Goal: Task Accomplishment & Management: Manage account settings

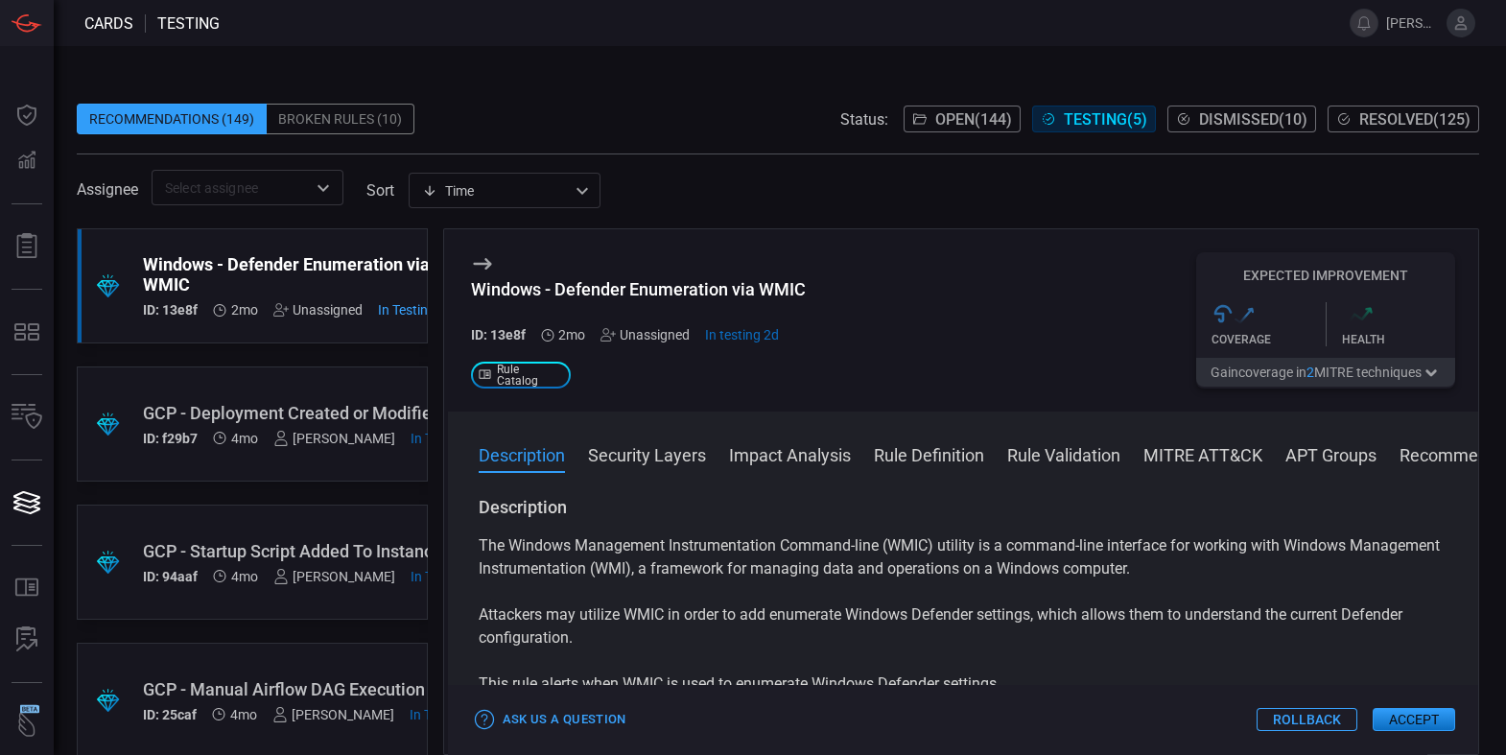
click at [986, 111] on span "Open ( 144 )" at bounding box center [973, 119] width 77 height 18
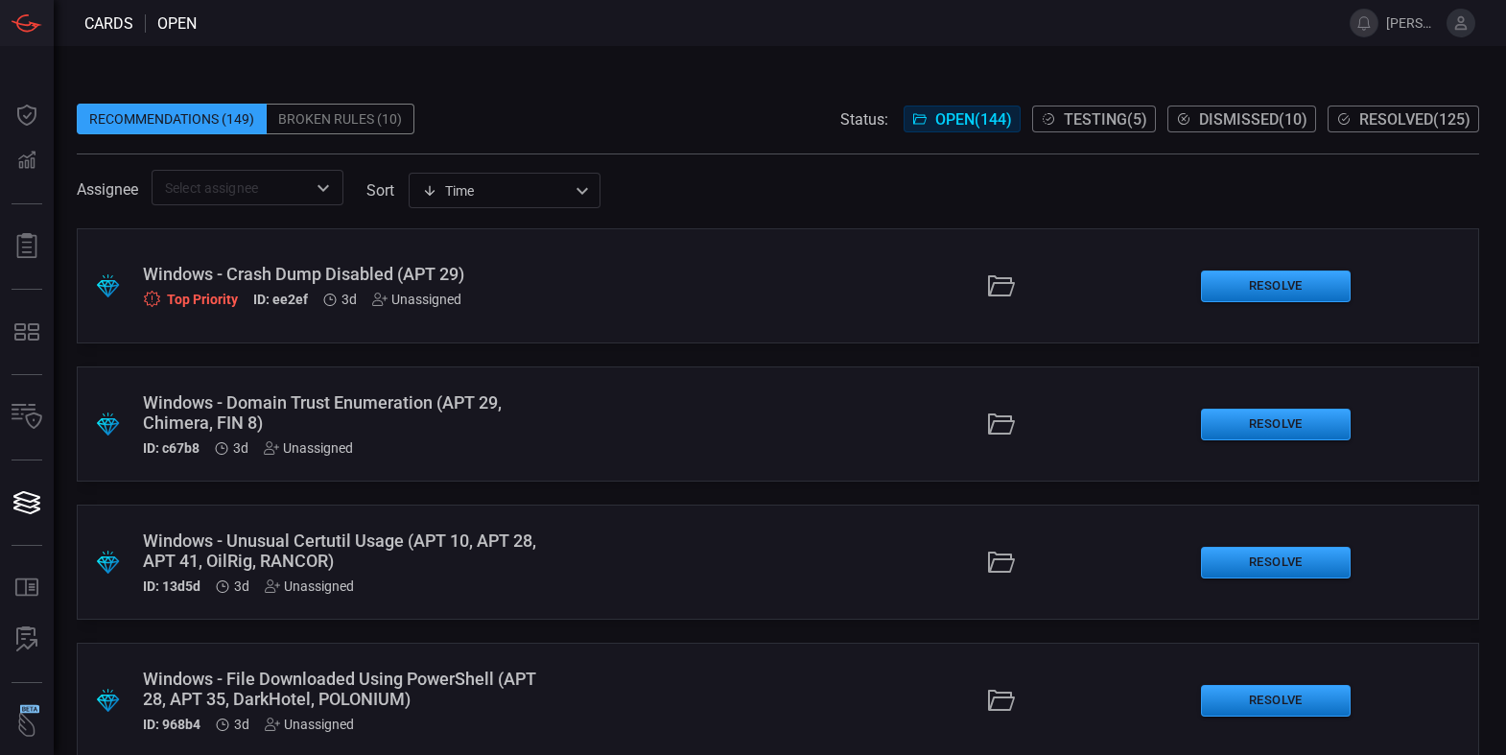
scroll to position [6409, 0]
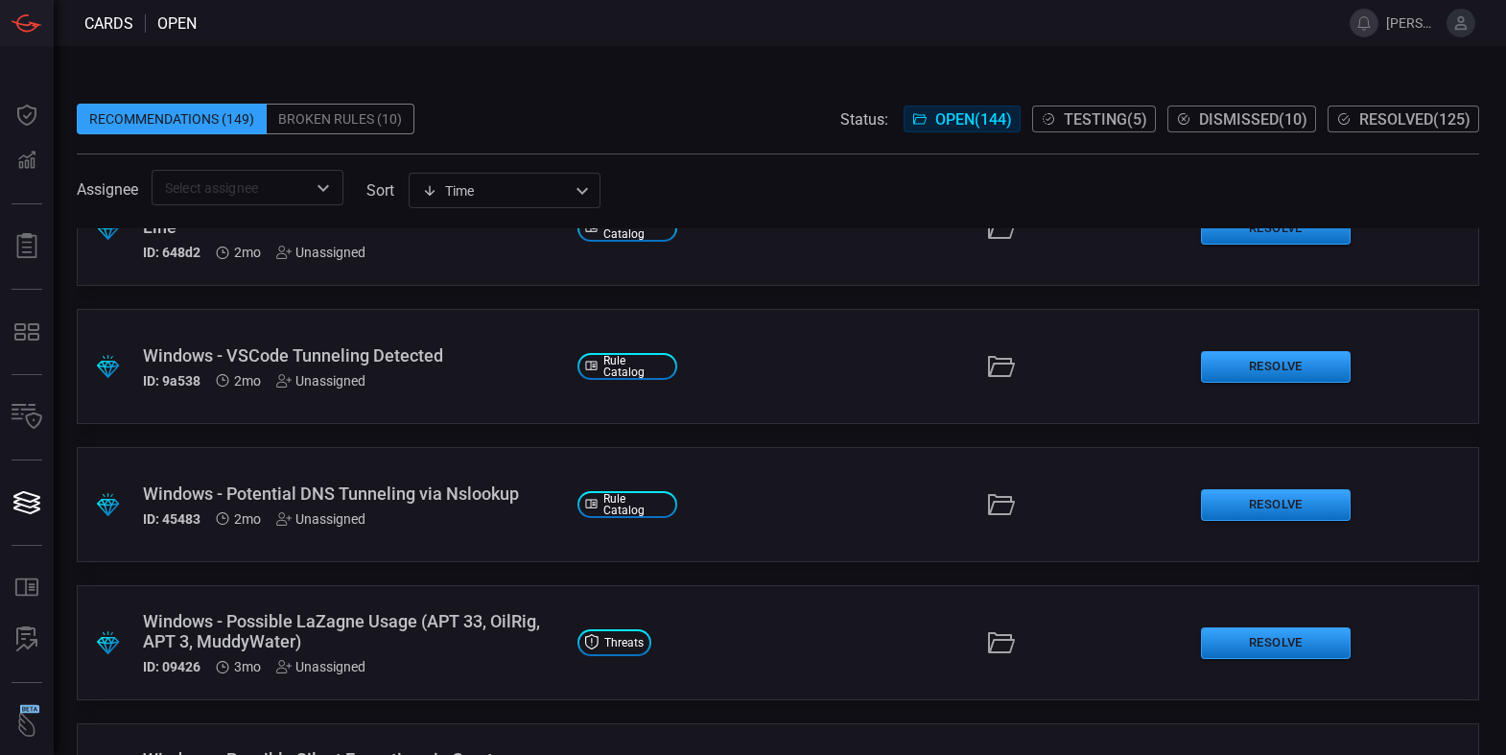
click at [374, 486] on div "Windows - Potential DNS Tunneling via Nslookup" at bounding box center [352, 493] width 419 height 20
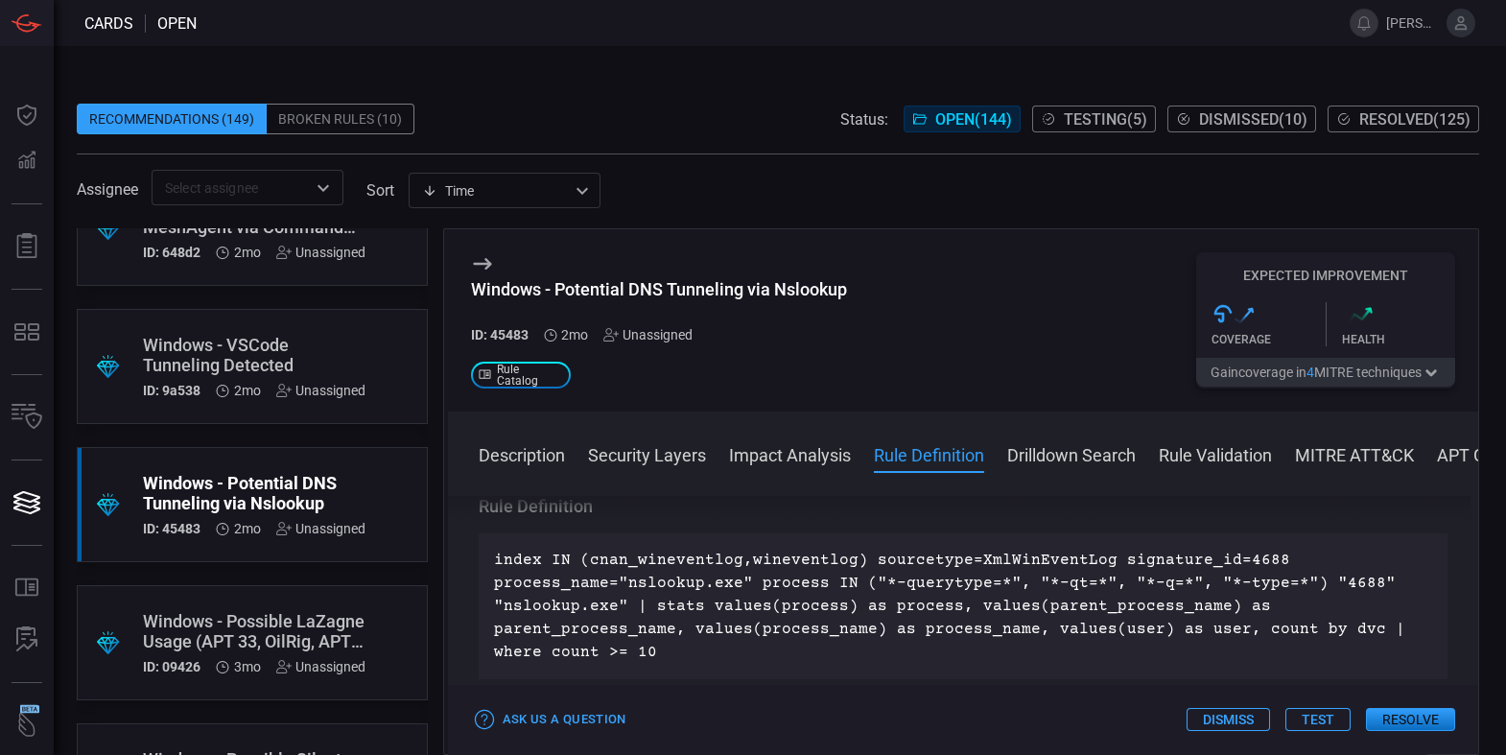
scroll to position [805, 0]
click at [1202, 713] on button "Dismiss" at bounding box center [1227, 719] width 83 height 23
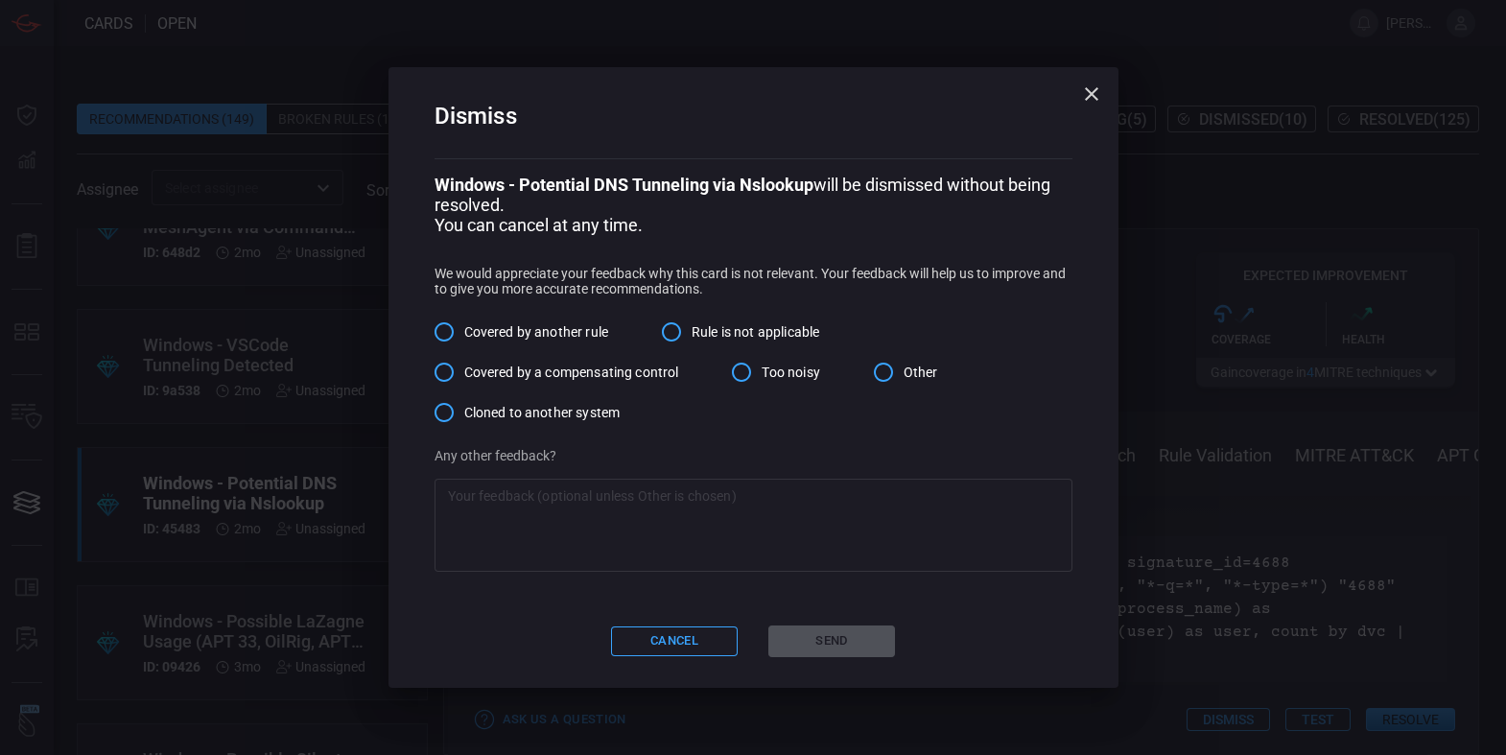
click at [527, 331] on span "Covered by another rule" at bounding box center [536, 332] width 144 height 20
click at [464, 331] on input "Covered by another rule" at bounding box center [444, 332] width 40 height 40
click at [573, 486] on div "x ​" at bounding box center [753, 525] width 638 height 93
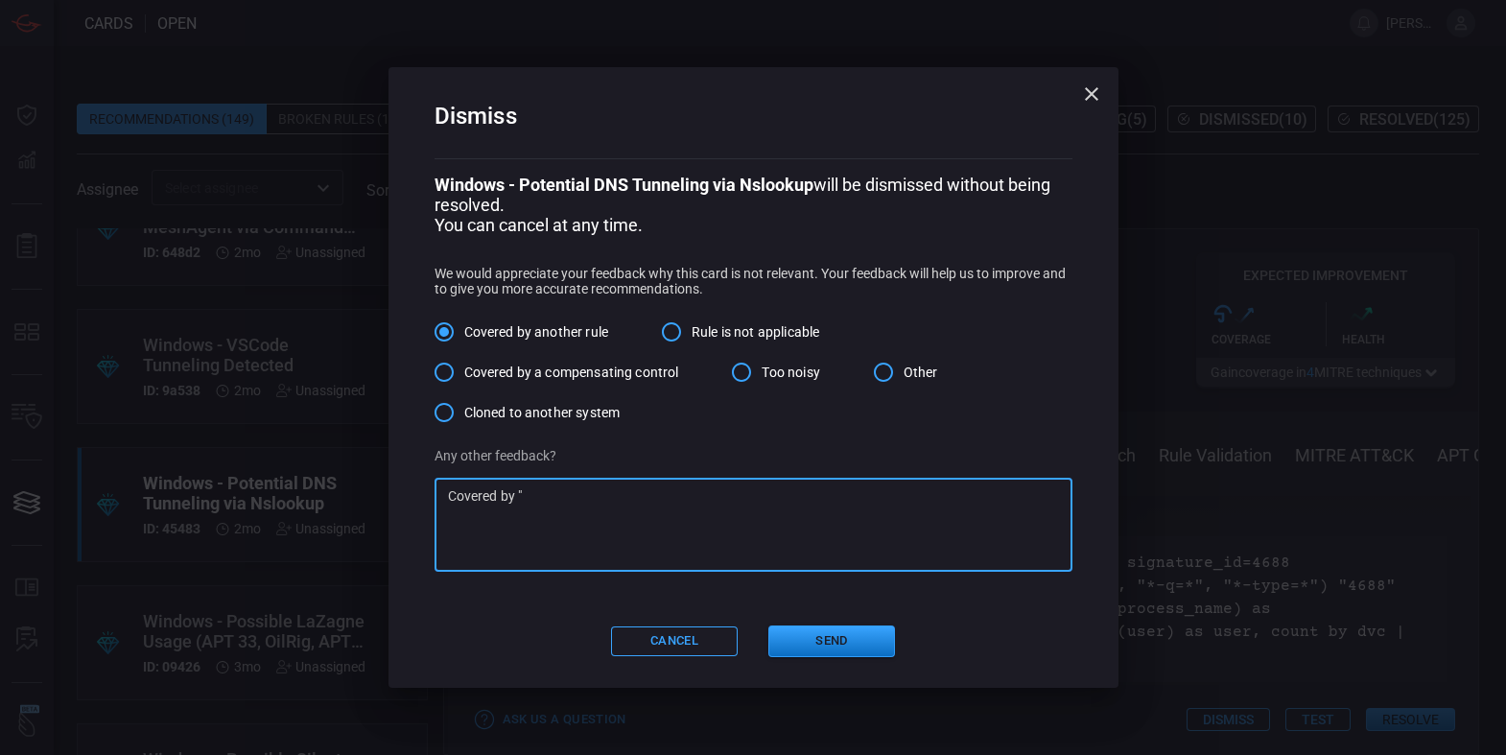
paste textarea "Endpoint - T1048 - Wineventlog - DNS Exfiltration Using Nslookup App - Rule"
type textarea "Covered by "Endpoint - T1048 - Wineventlog - DNS Exfiltration Using Nslookup Ap…"
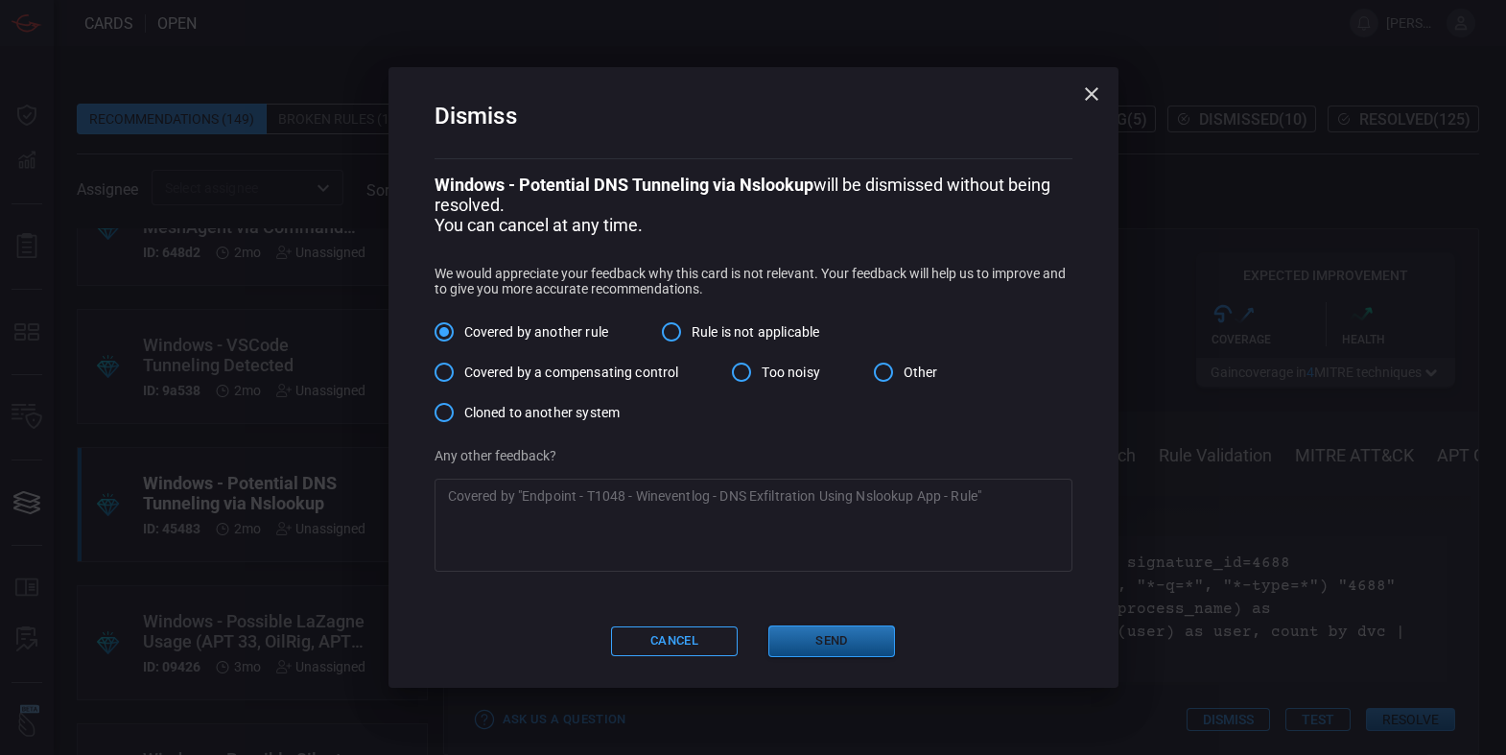
click at [849, 642] on button "Send" at bounding box center [831, 641] width 127 height 32
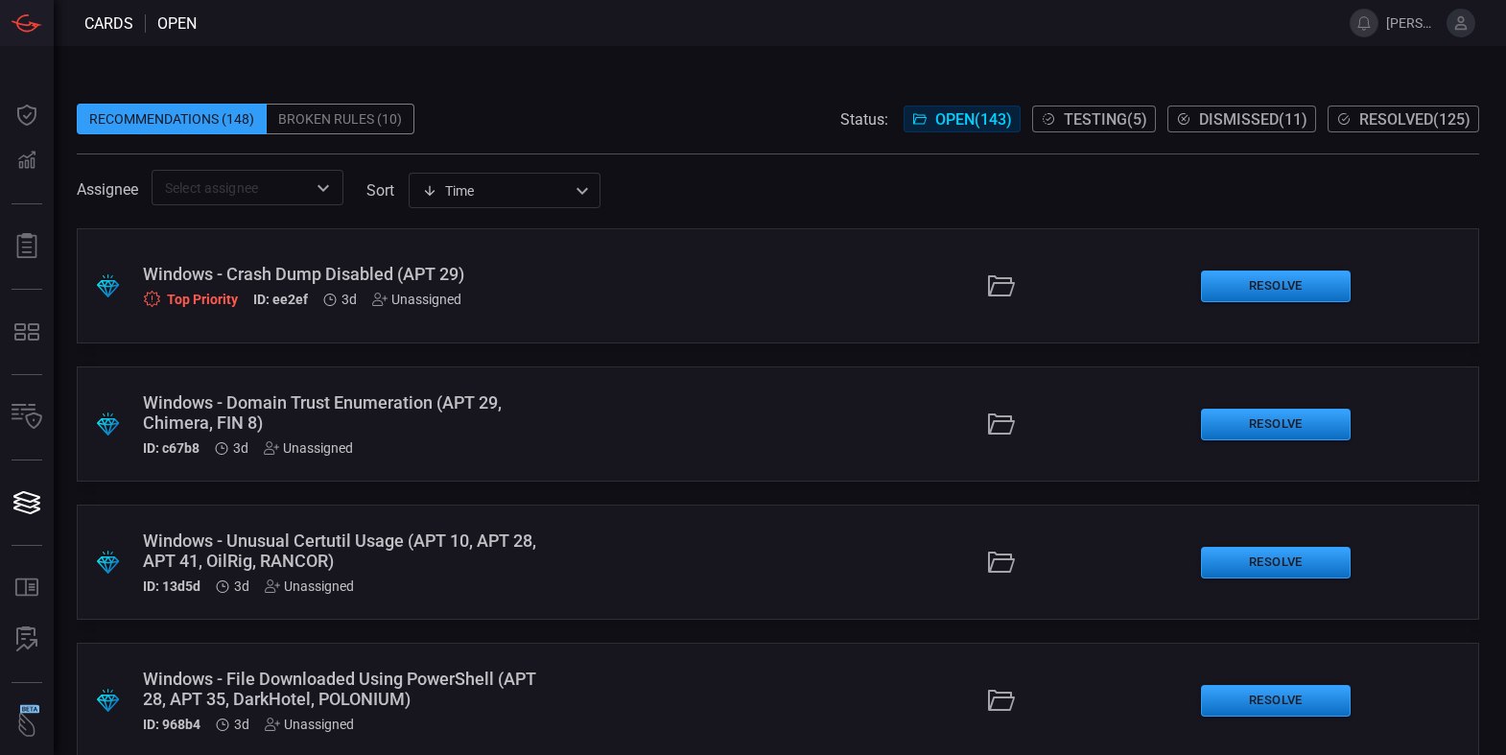
click at [1251, 112] on span "Dismissed ( 11 )" at bounding box center [1253, 119] width 108 height 18
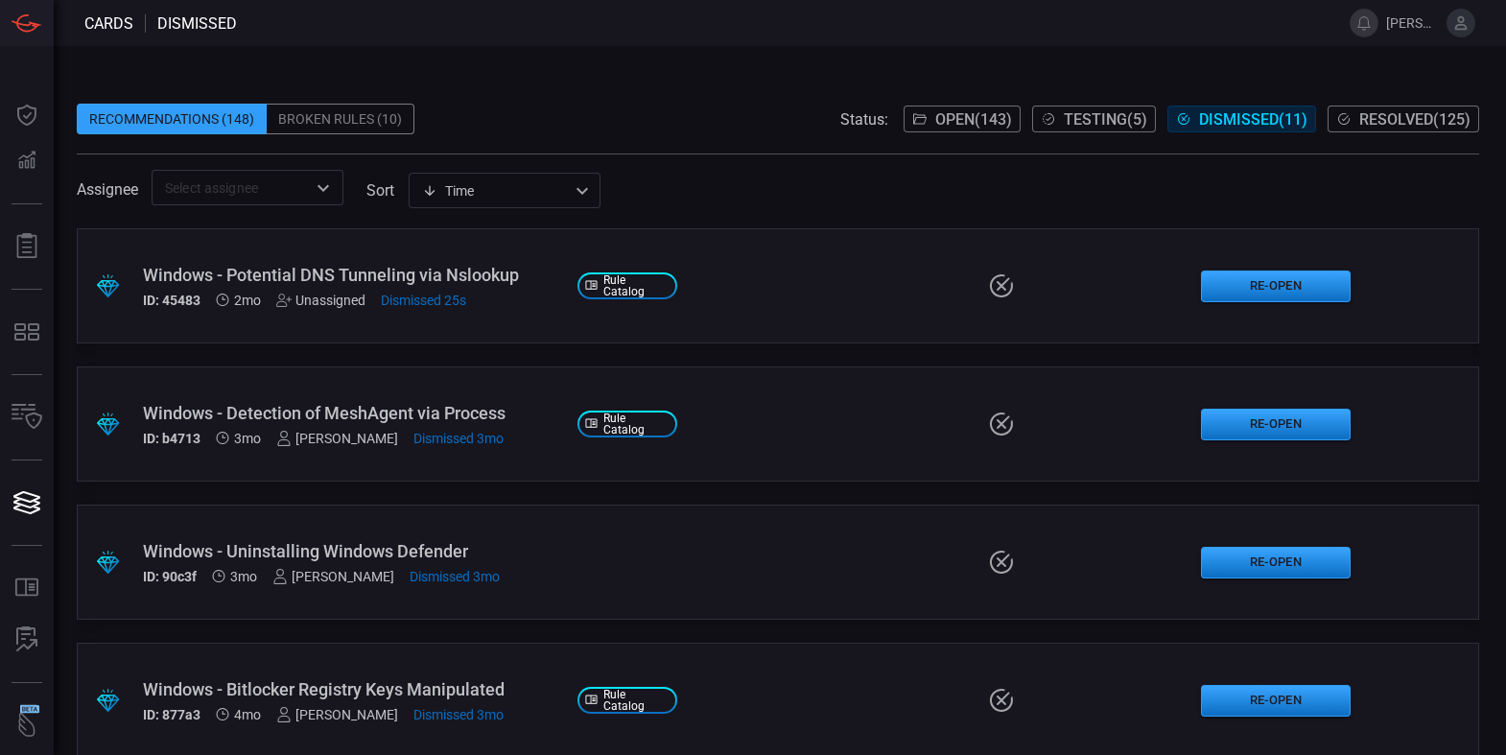
click at [392, 280] on div "Windows - Potential DNS Tunneling via Nslookup" at bounding box center [352, 275] width 419 height 20
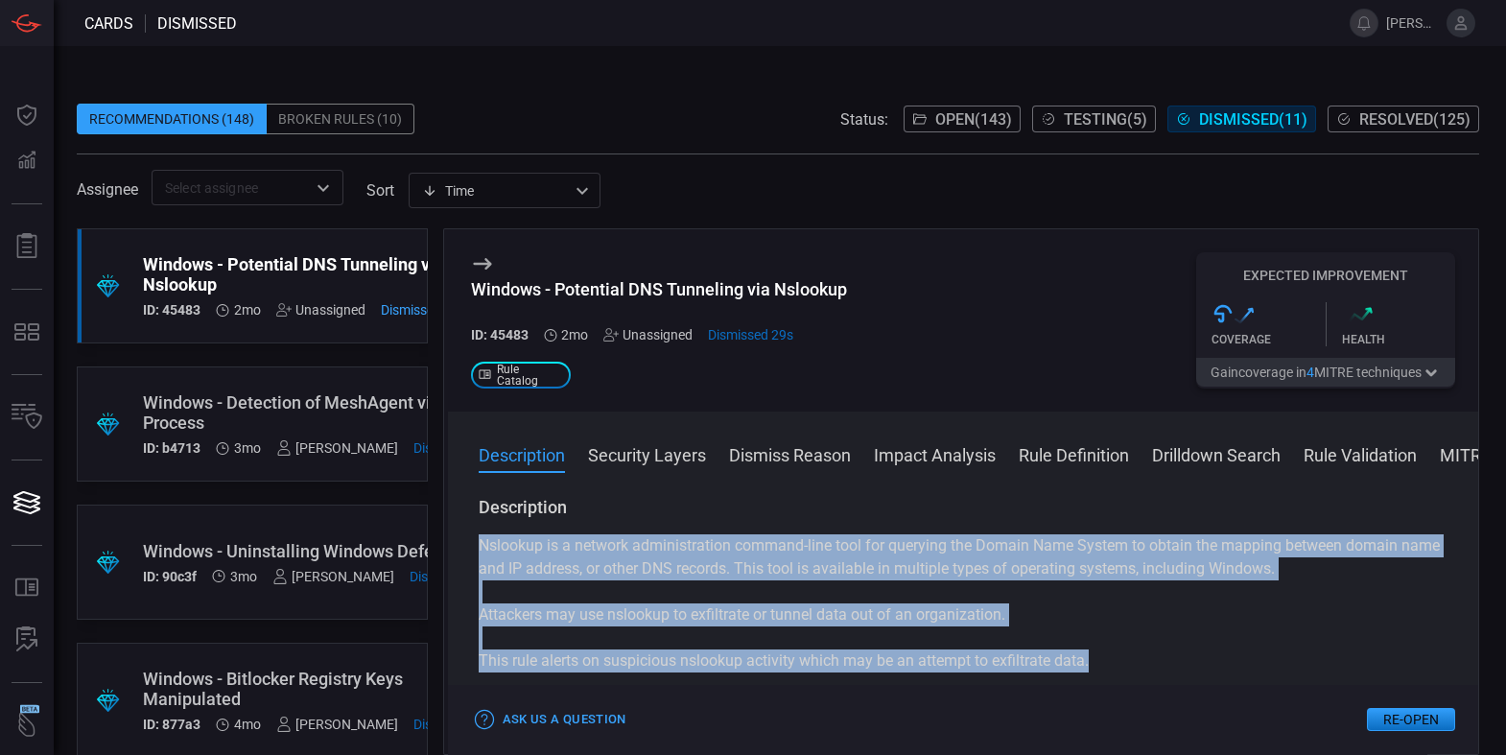
drag, startPoint x: 473, startPoint y: 541, endPoint x: 1110, endPoint y: 667, distance: 650.1
click at [1110, 667] on div "Description Nslookup is a network administration command-line tool for querying…" at bounding box center [963, 621] width 1031 height 251
copy div "Nslookup is a network administration command-line tool for querying the Domain …"
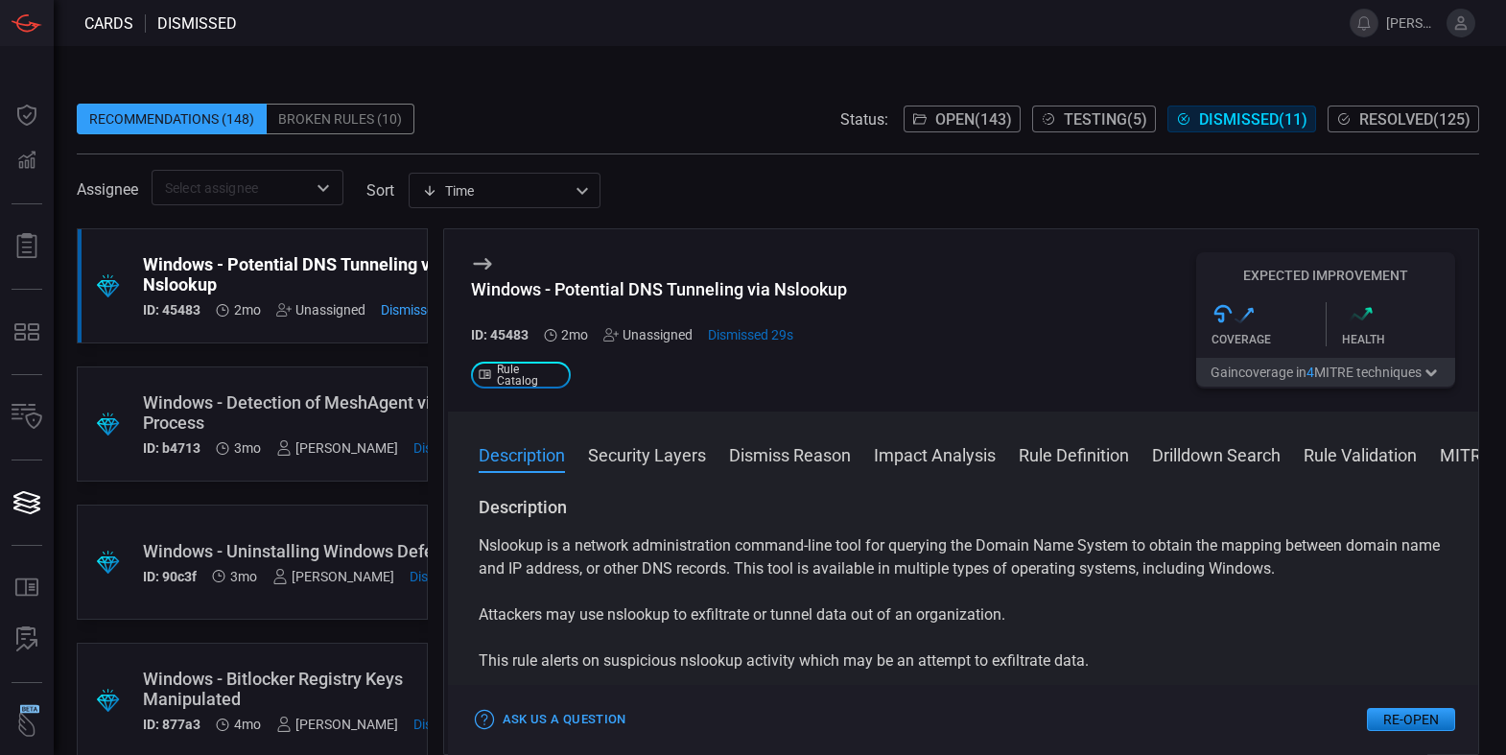
click at [935, 125] on span "Open ( 143 )" at bounding box center [973, 119] width 77 height 18
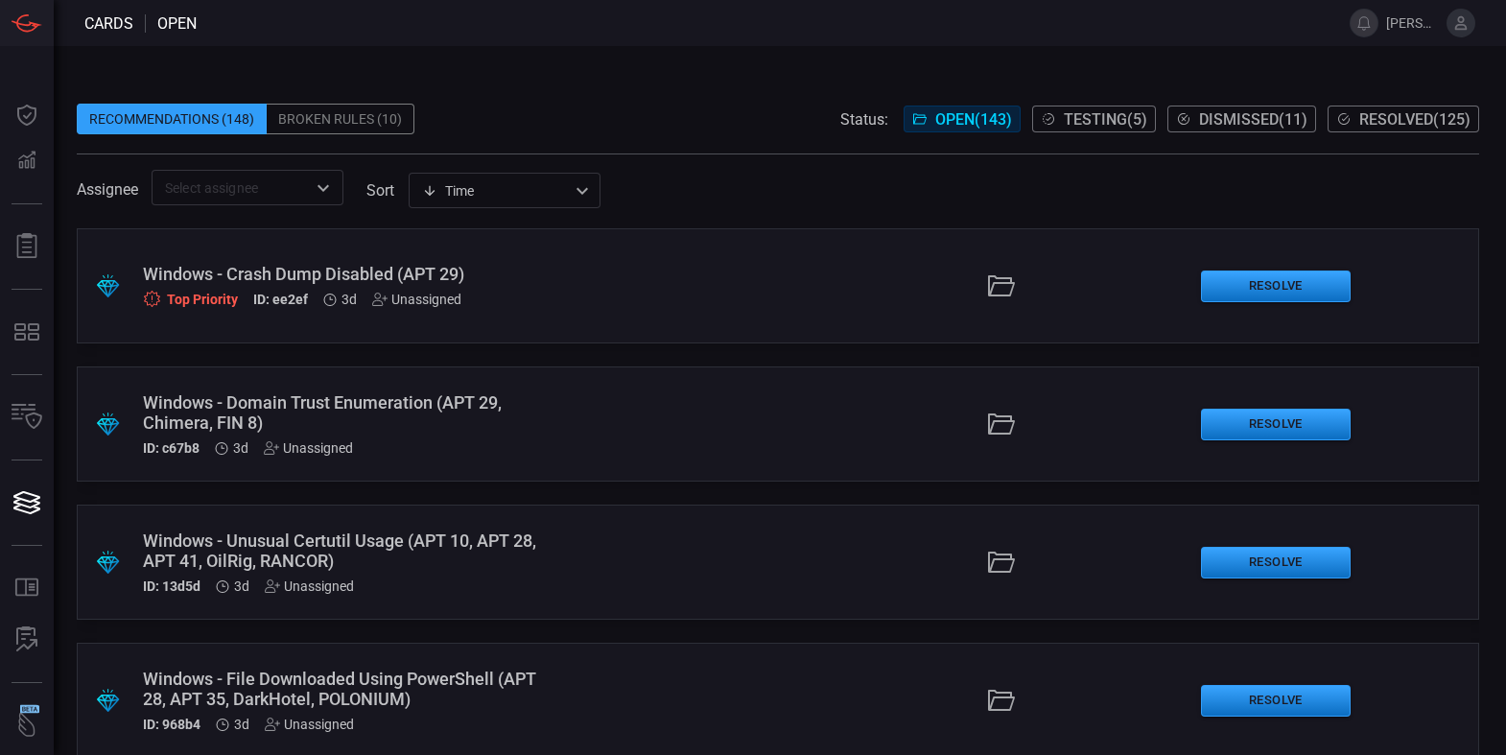
scroll to position [5020, 0]
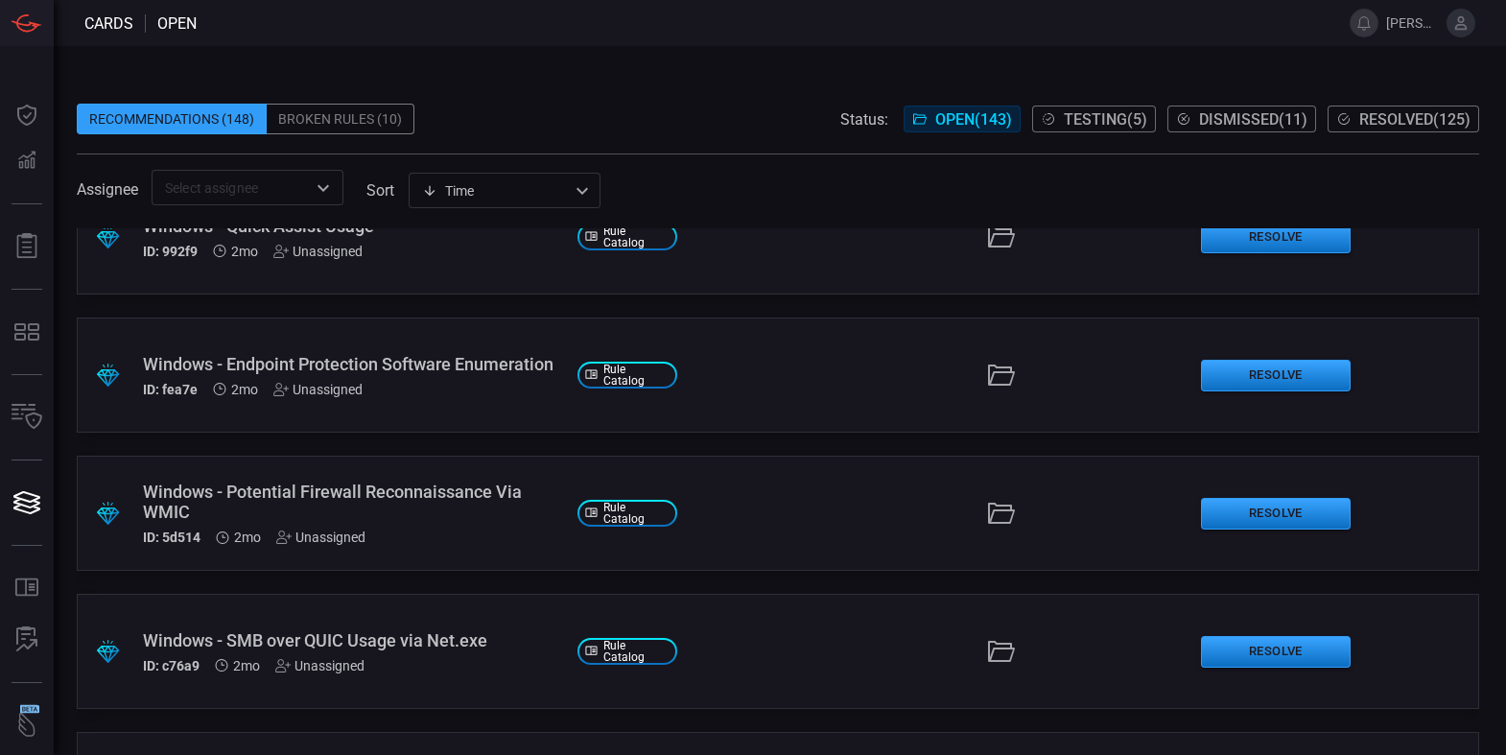
click at [456, 486] on div "Windows - Potential Firewall Reconnaissance Via WMIC" at bounding box center [352, 501] width 419 height 40
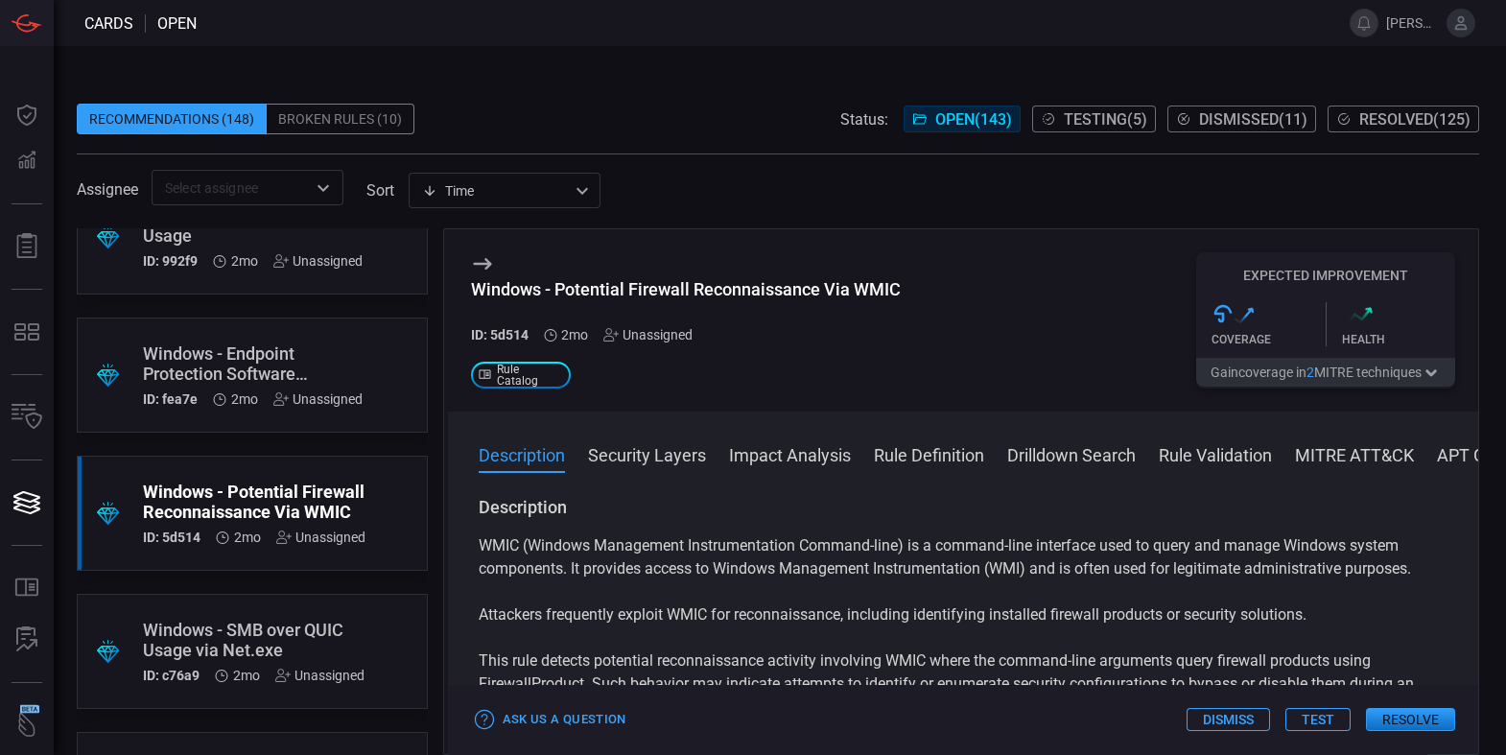
click at [456, 486] on span at bounding box center [963, 480] width 1031 height 31
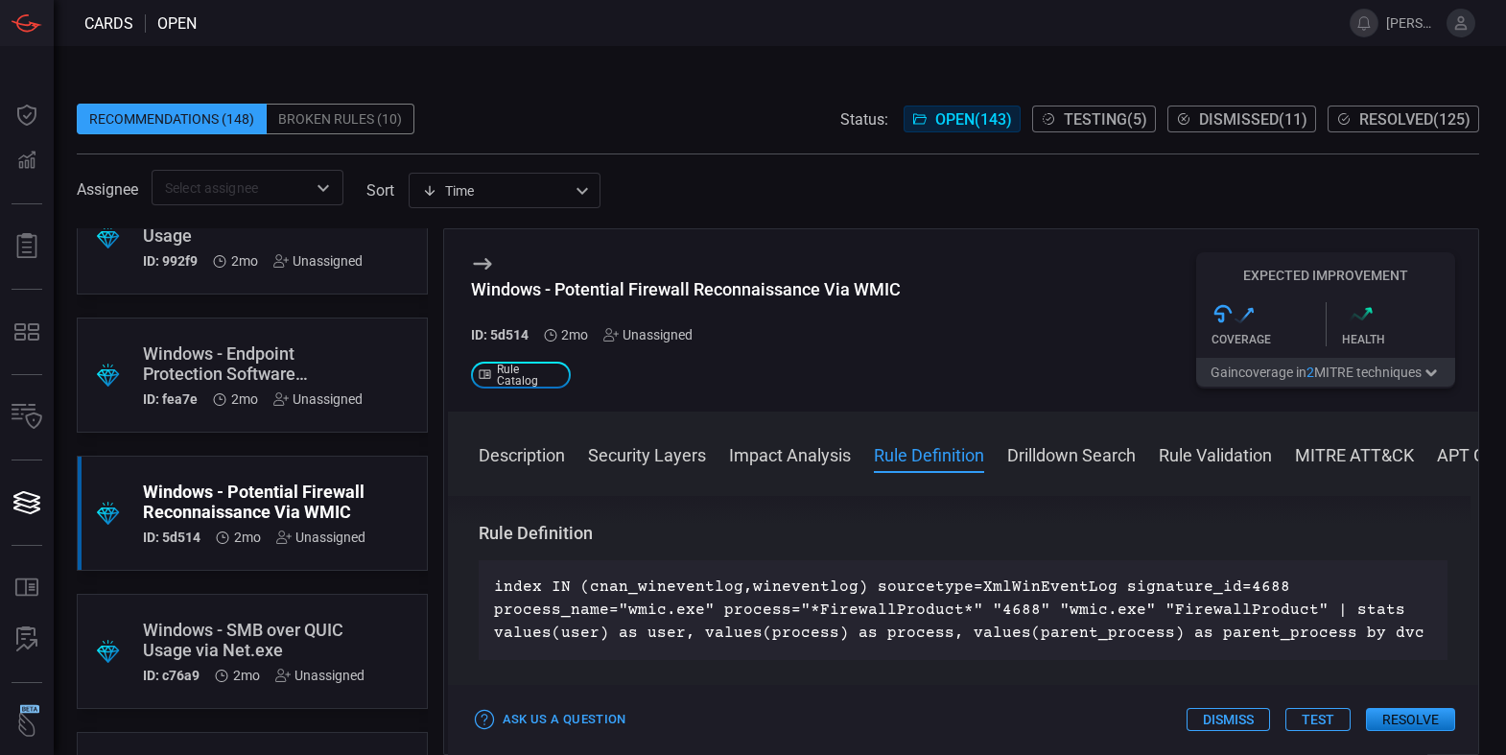
scroll to position [829, 0]
